Goal: Task Accomplishment & Management: Manage account settings

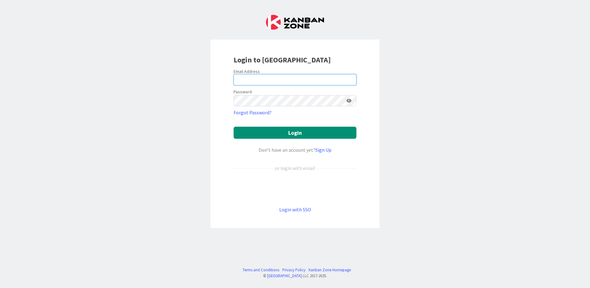
click at [250, 78] on input "email" at bounding box center [295, 79] width 123 height 11
type input "[EMAIL_ADDRESS][DOMAIN_NAME]"
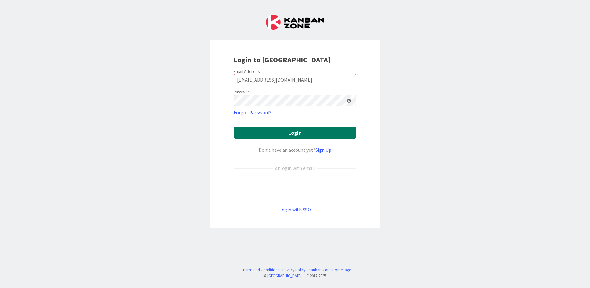
click at [309, 131] on button "Login" at bounding box center [295, 133] width 123 height 12
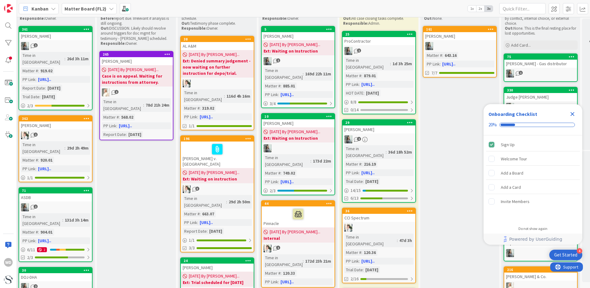
scroll to position [0, 408]
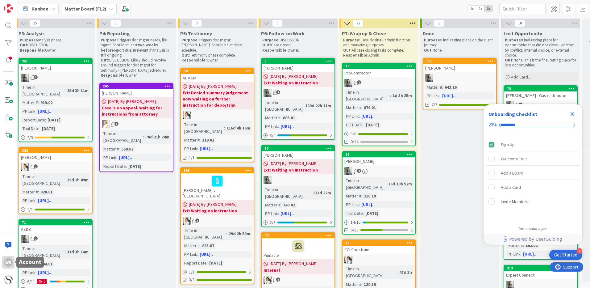
click at [10, 262] on div "WD" at bounding box center [8, 262] width 9 height 9
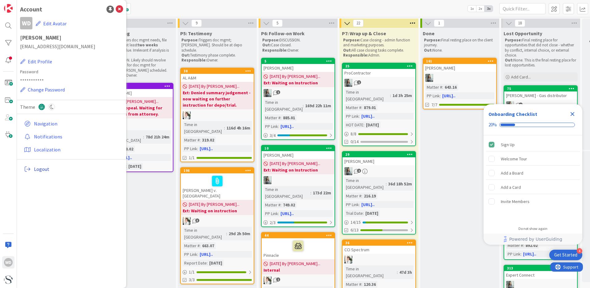
click at [44, 169] on span "Logout" at bounding box center [77, 168] width 87 height 7
